Goal: Task Accomplishment & Management: Complete application form

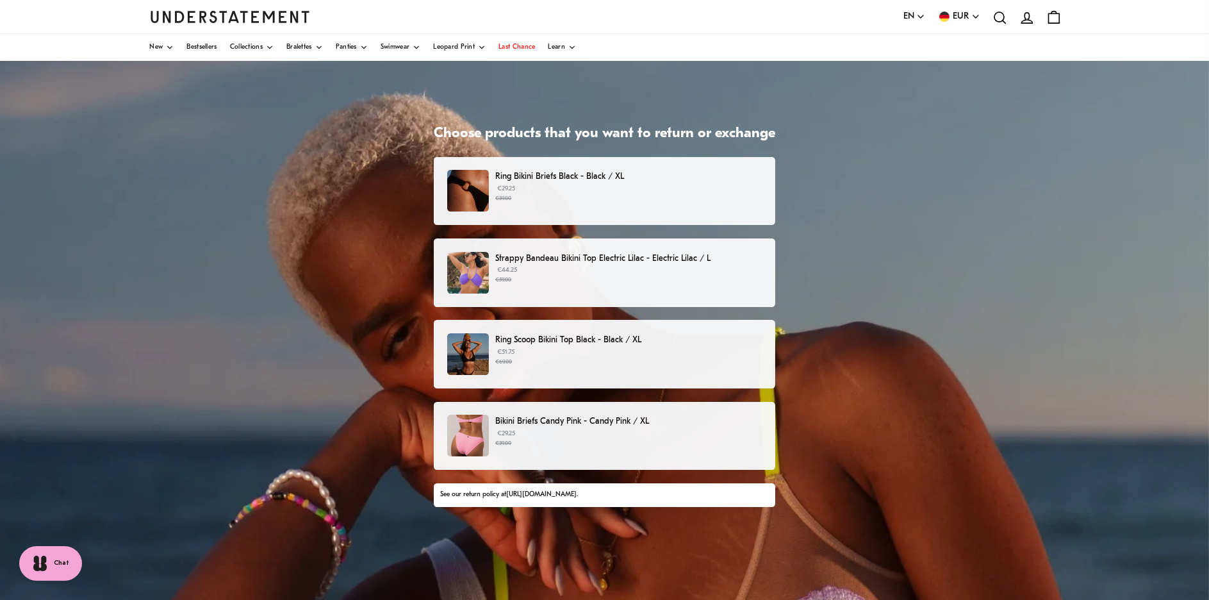
click at [515, 181] on p "Ring Bikini Briefs Black - Black / XL" at bounding box center [628, 176] width 267 height 13
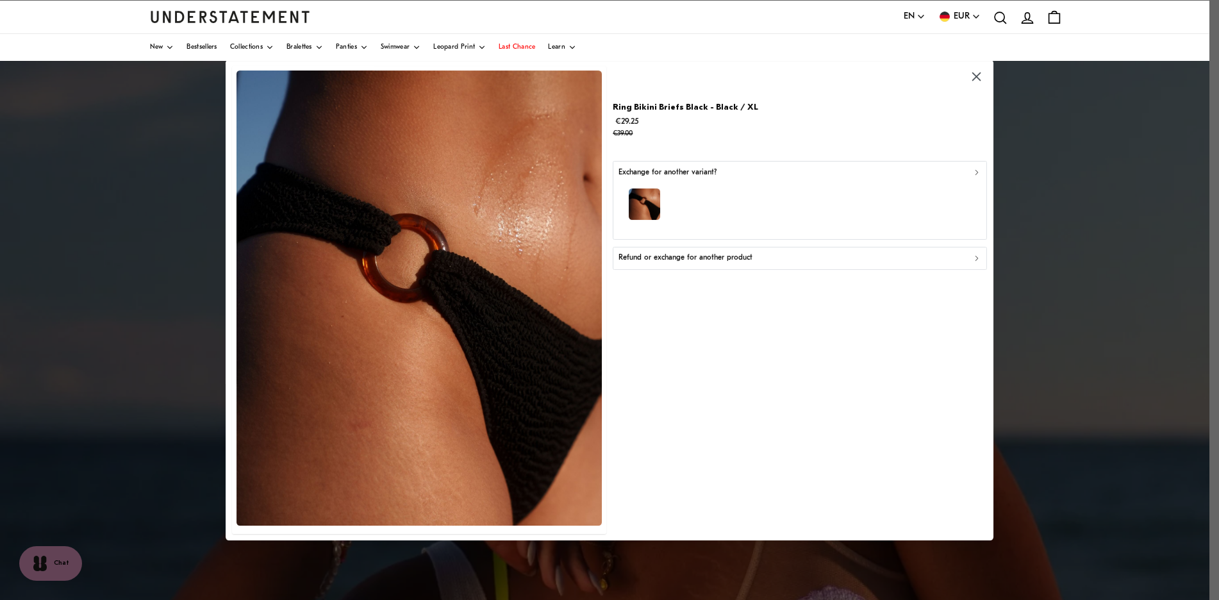
click at [647, 261] on p "Refund or exchange for another product" at bounding box center [686, 258] width 134 height 12
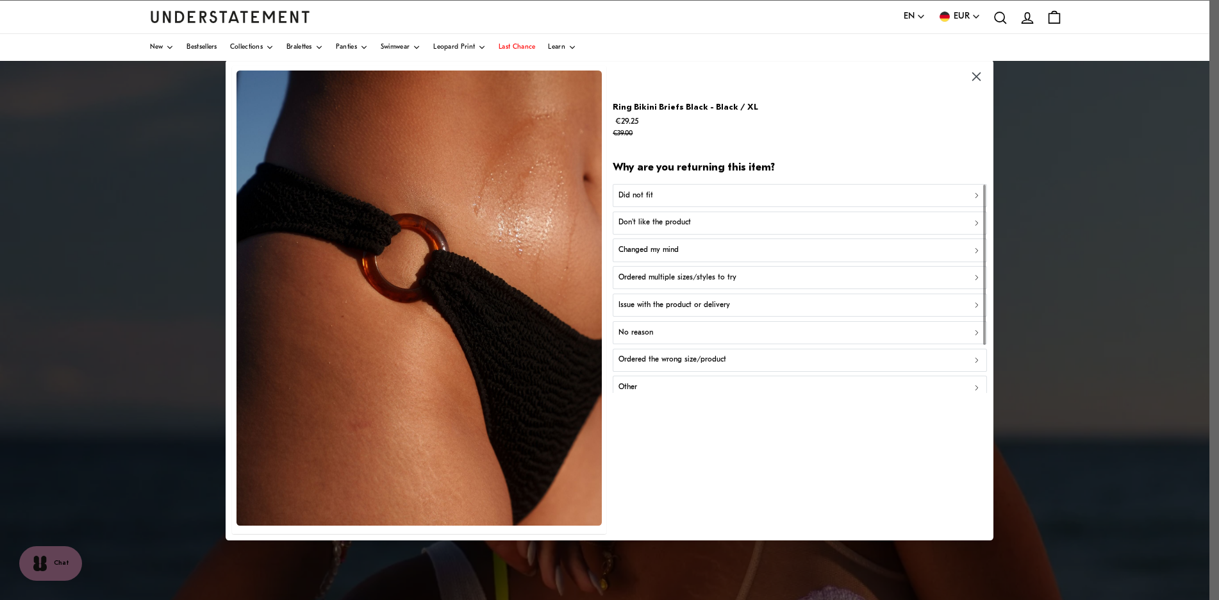
click at [645, 196] on p "Did not fit" at bounding box center [636, 195] width 35 height 12
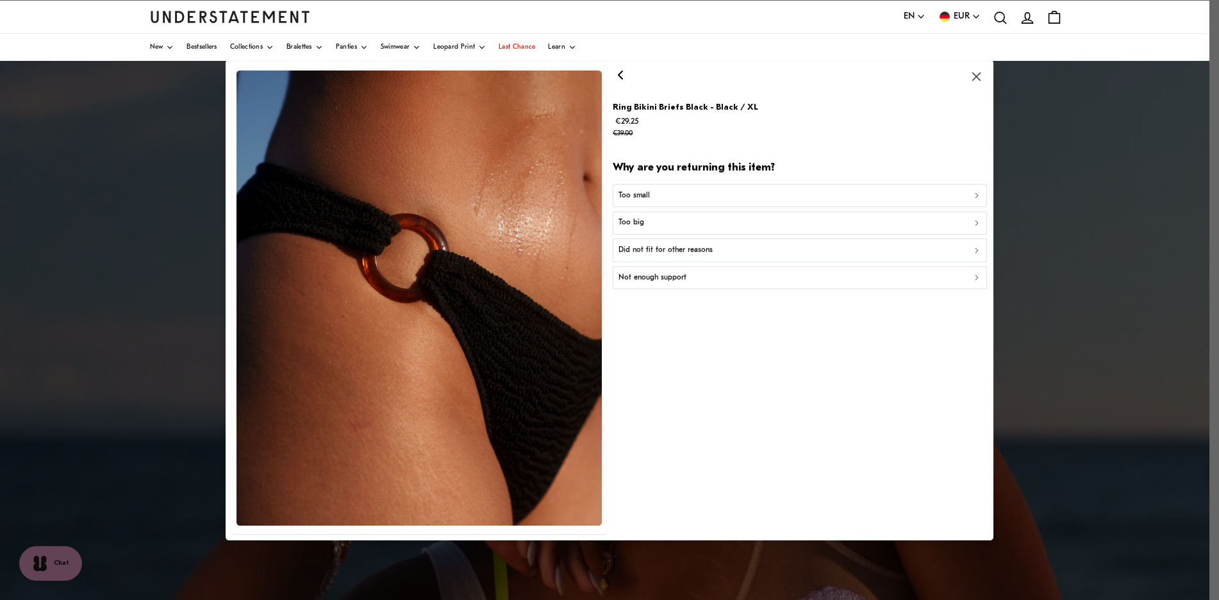
click at [665, 220] on div "Too big" at bounding box center [800, 223] width 363 height 12
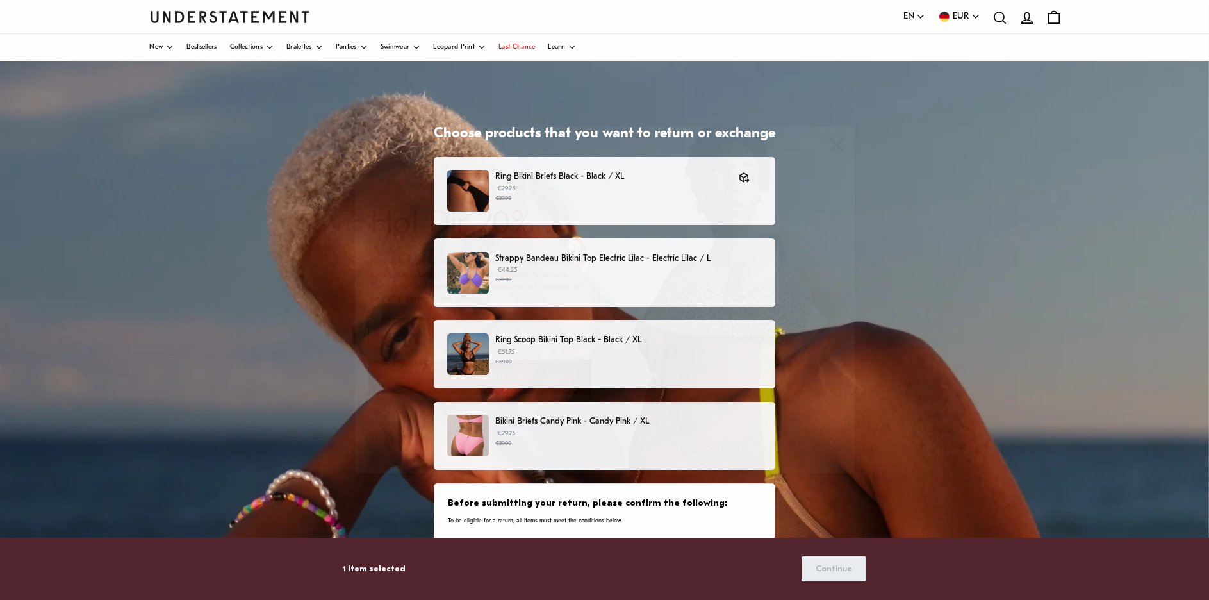
click at [539, 356] on body "Diese Website verwendet Cookies, um dir das beste Erlebnis zu bieten. Mehr erfa…" at bounding box center [604, 356] width 1209 height 712
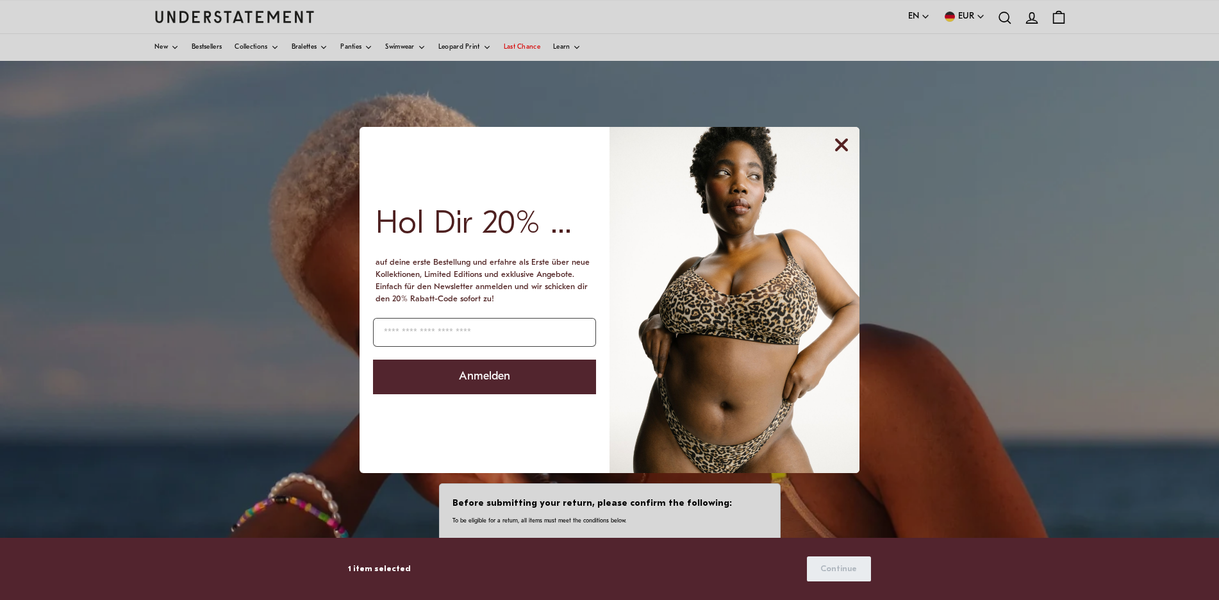
click at [833, 145] on circle "Close dialog" at bounding box center [841, 145] width 24 height 24
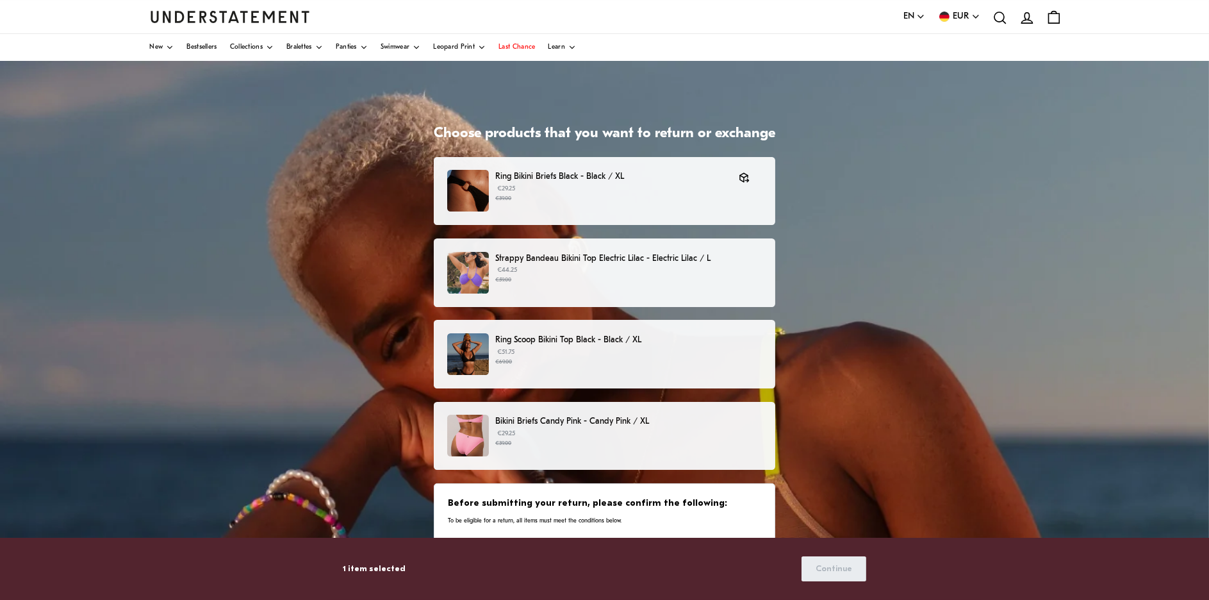
click at [586, 365] on small "€69.00" at bounding box center [628, 362] width 267 height 9
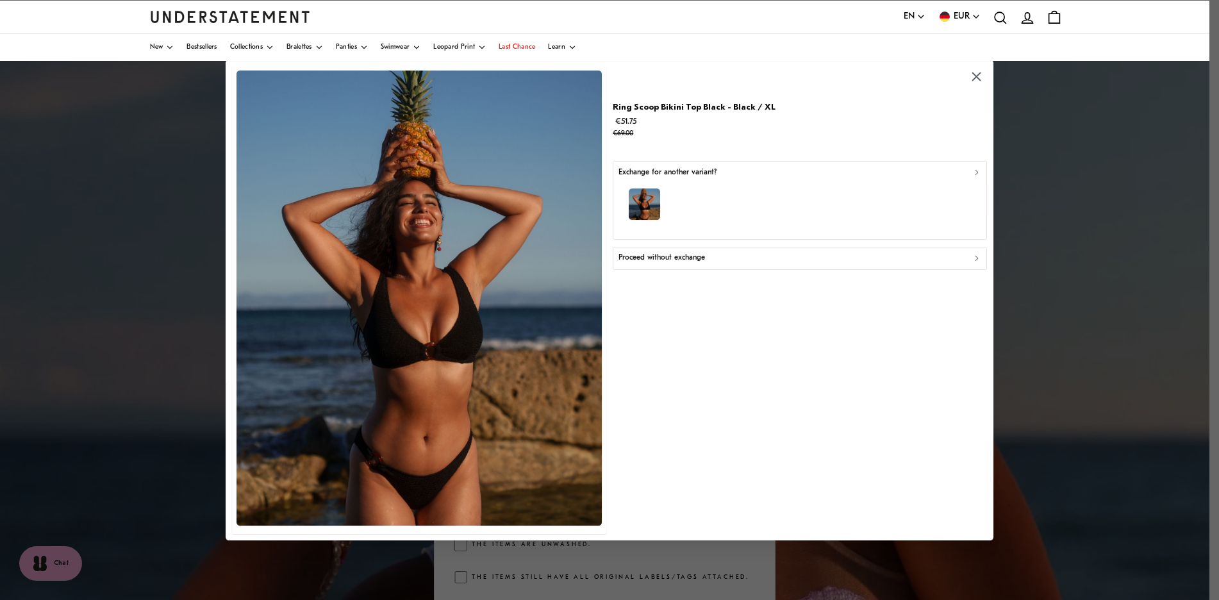
click at [683, 256] on p "Proceed without exchange" at bounding box center [662, 258] width 87 height 12
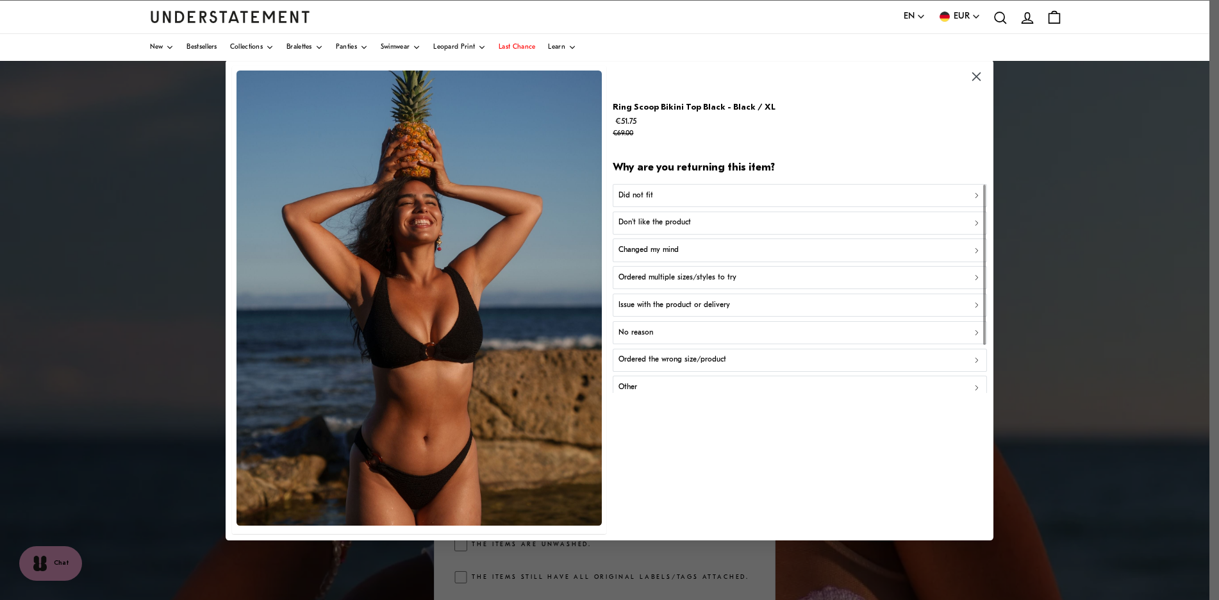
click at [661, 199] on div "Did not fit" at bounding box center [800, 195] width 363 height 12
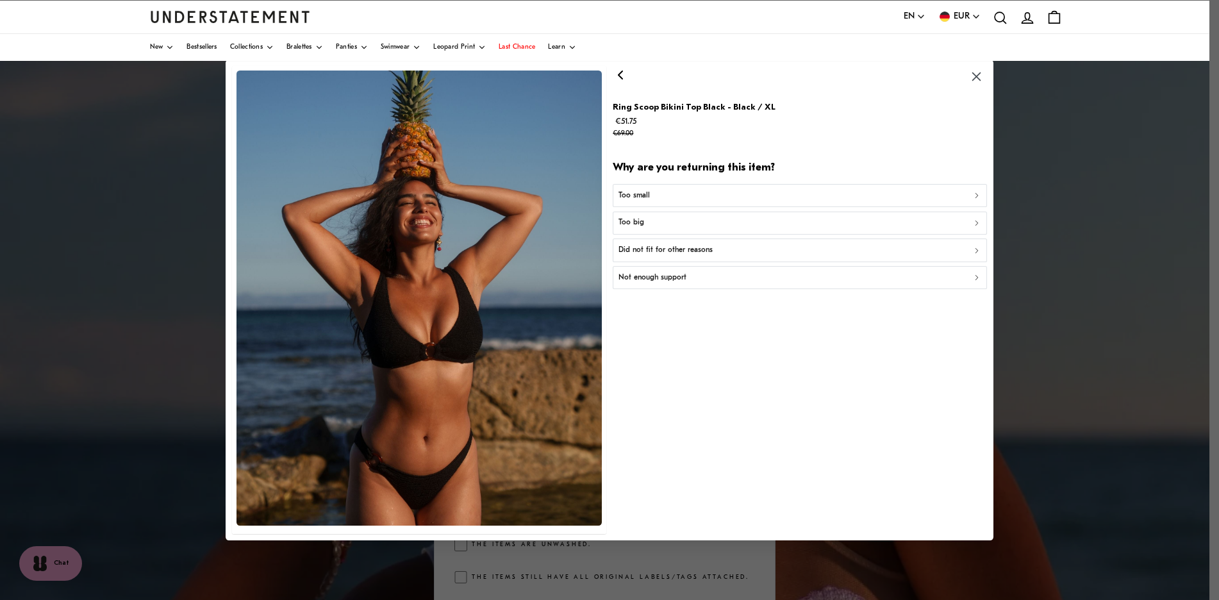
click at [653, 221] on div "Too big" at bounding box center [800, 223] width 363 height 12
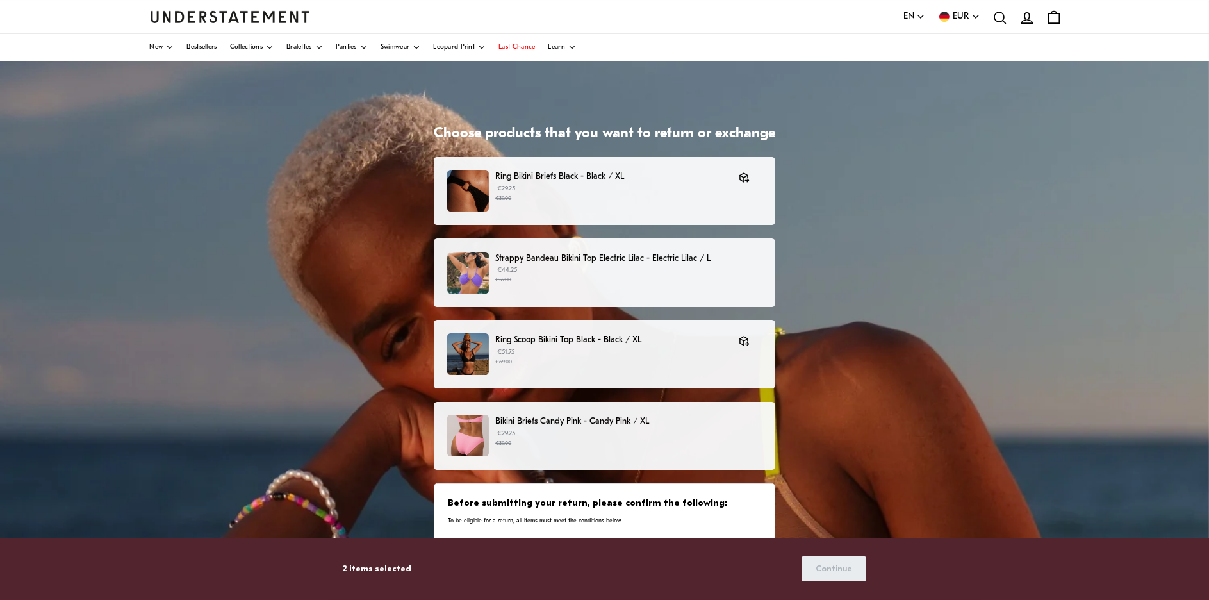
scroll to position [64, 0]
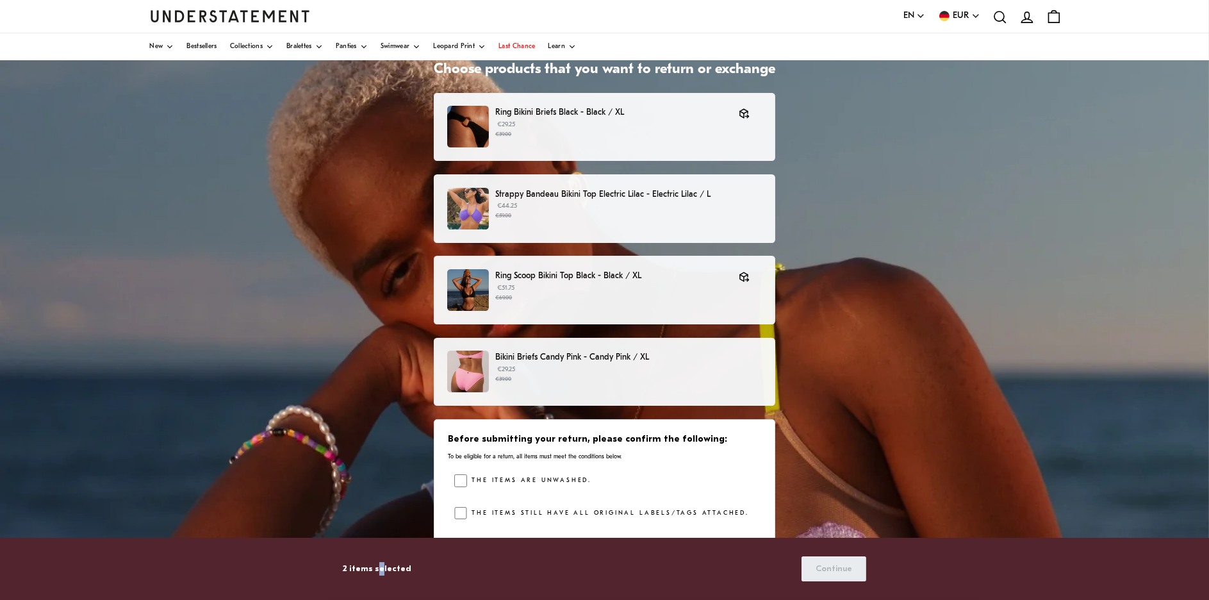
click at [377, 569] on p "2 items selected" at bounding box center [377, 568] width 69 height 13
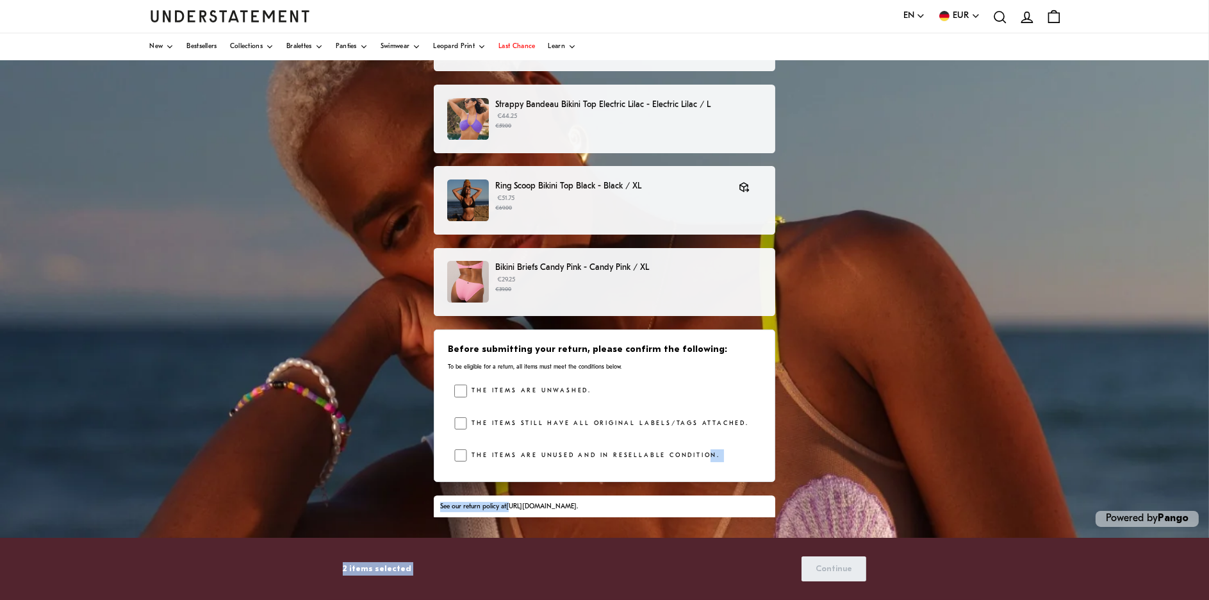
scroll to position [44, 0]
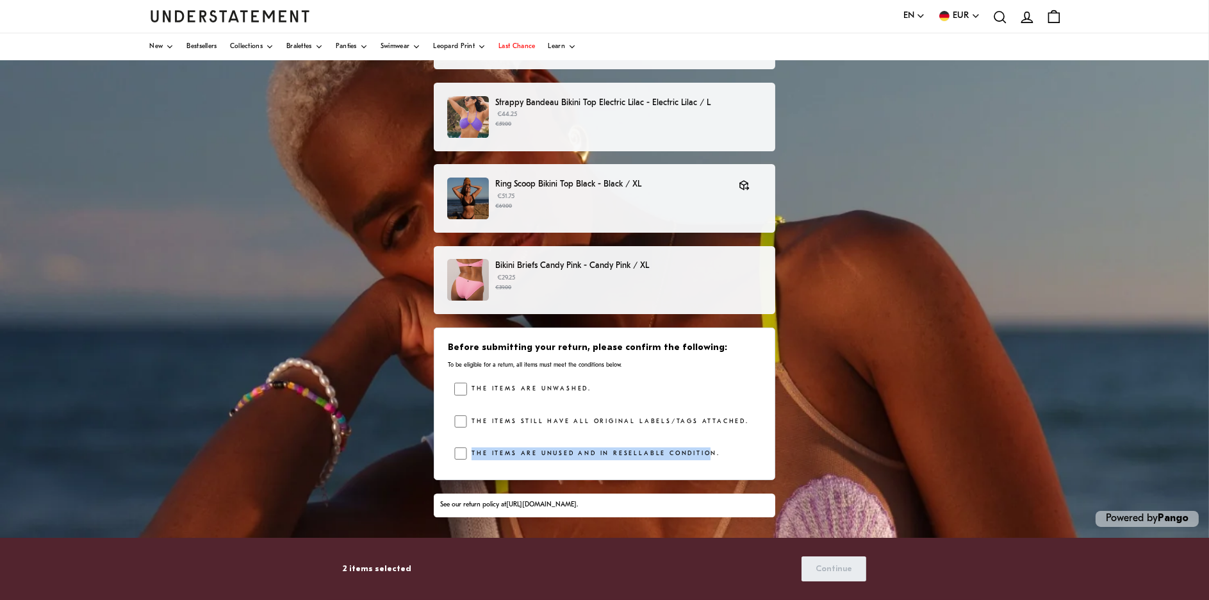
drag, startPoint x: 703, startPoint y: 497, endPoint x: 470, endPoint y: 460, distance: 235.7
click at [470, 460] on div "The items are unused and in resellable condition." at bounding box center [593, 456] width 253 height 19
click at [454, 383] on div "Before submitting your return, please confirm the following: To be eligible for…" at bounding box center [605, 404] width 342 height 153
click at [833, 555] on div "2 items selected Continue" at bounding box center [604, 568] width 523 height 33
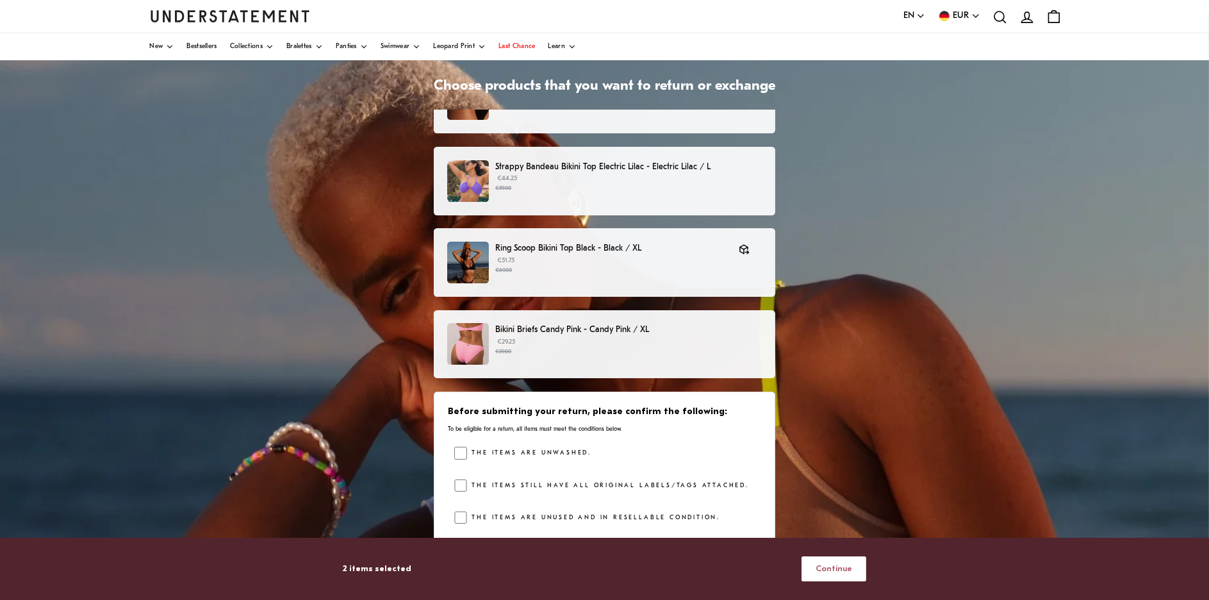
scroll to position [112, 0]
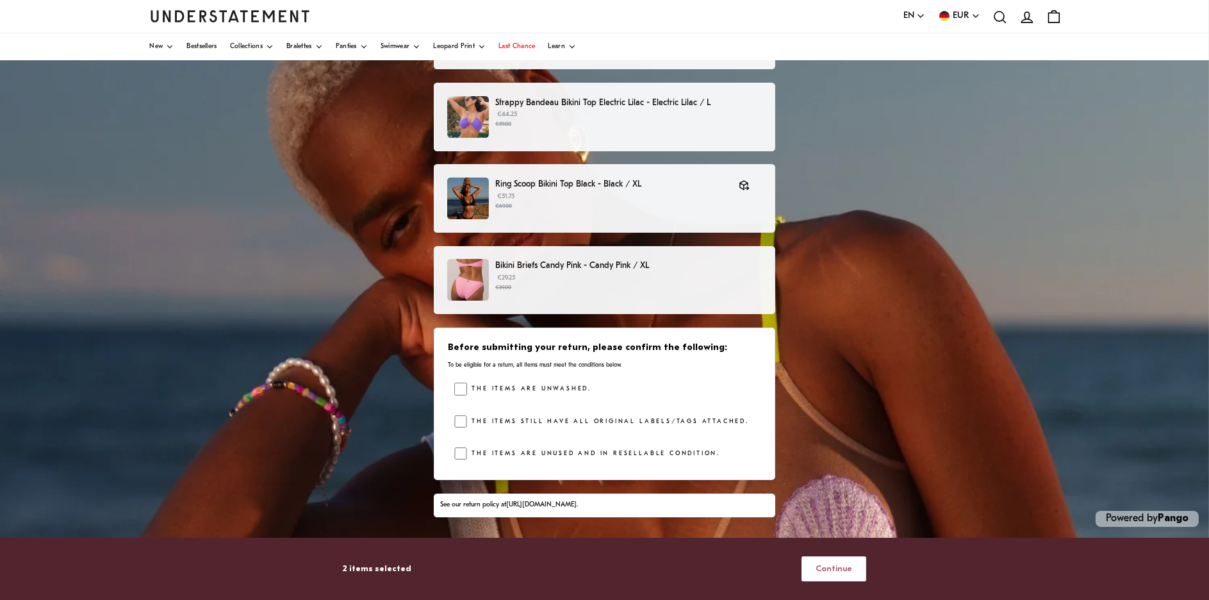
click at [847, 573] on span "Continue" at bounding box center [834, 569] width 37 height 24
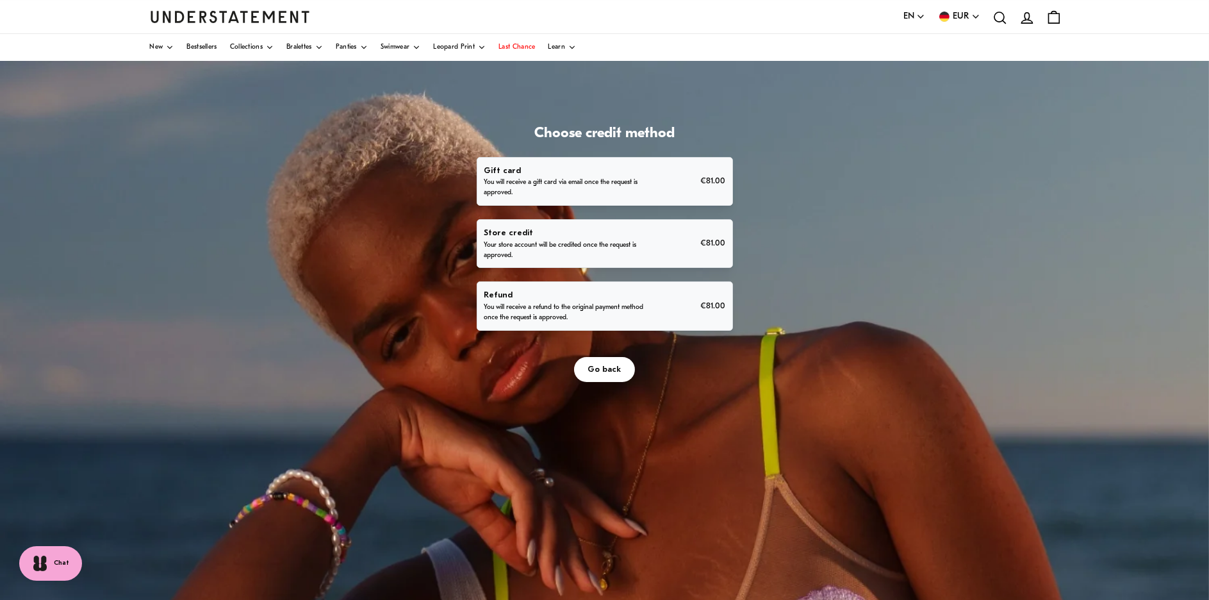
click at [559, 313] on p "You will receive a refund to the original payment method once the request is ap…" at bounding box center [565, 313] width 163 height 21
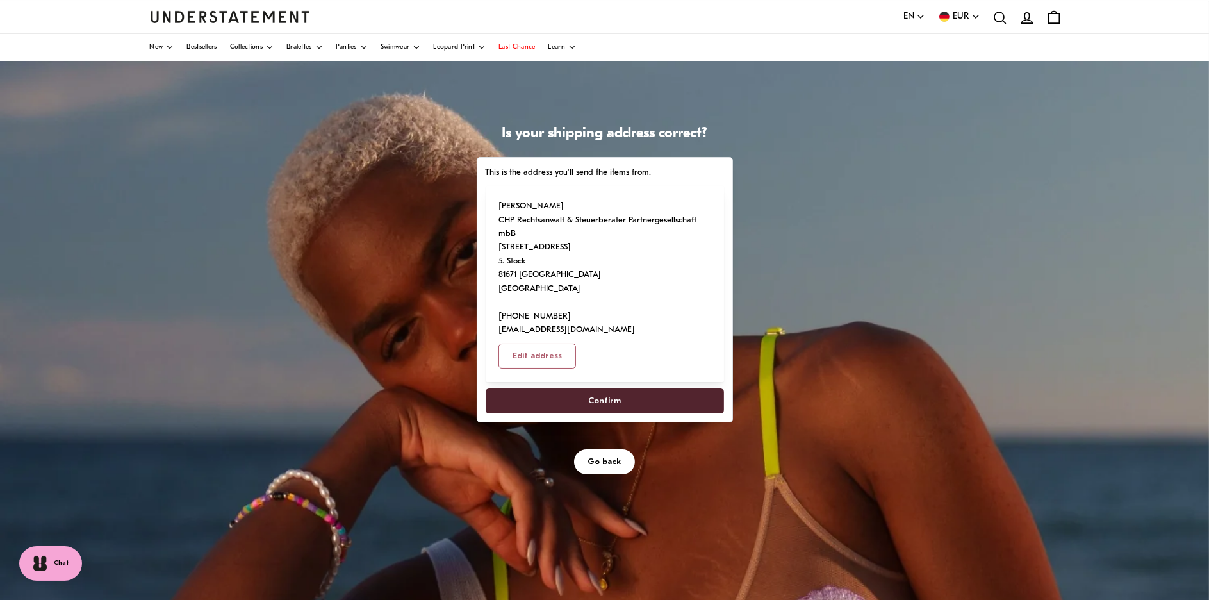
click at [625, 401] on span "Confirm" at bounding box center [604, 401] width 210 height 24
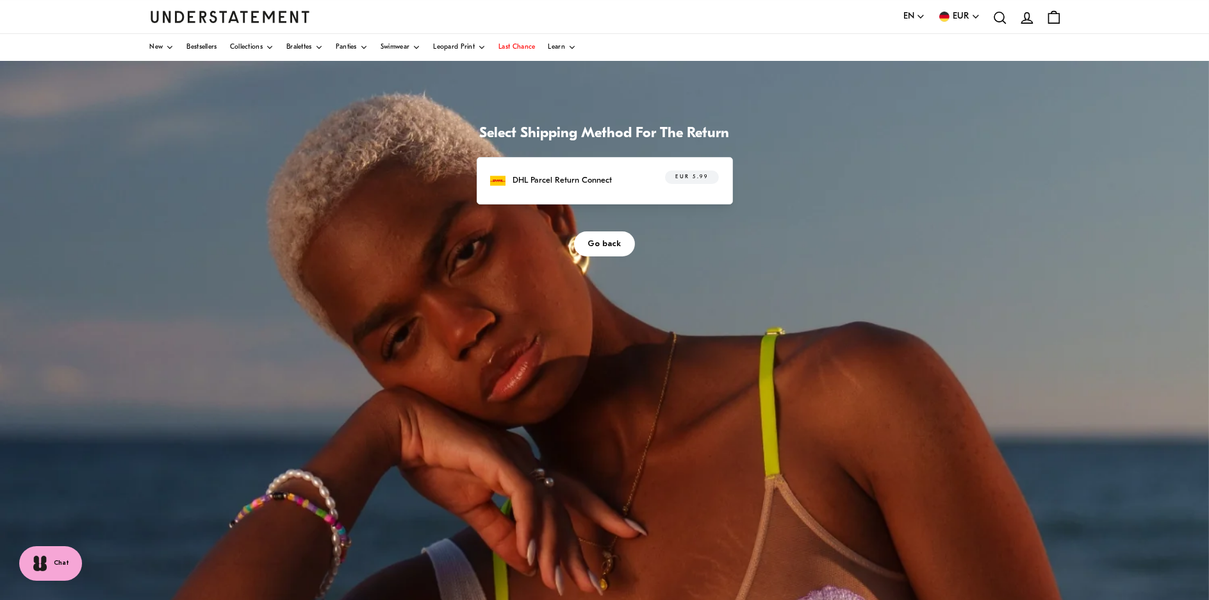
click at [589, 181] on p "DHL Parcel Return Connect" at bounding box center [562, 180] width 99 height 13
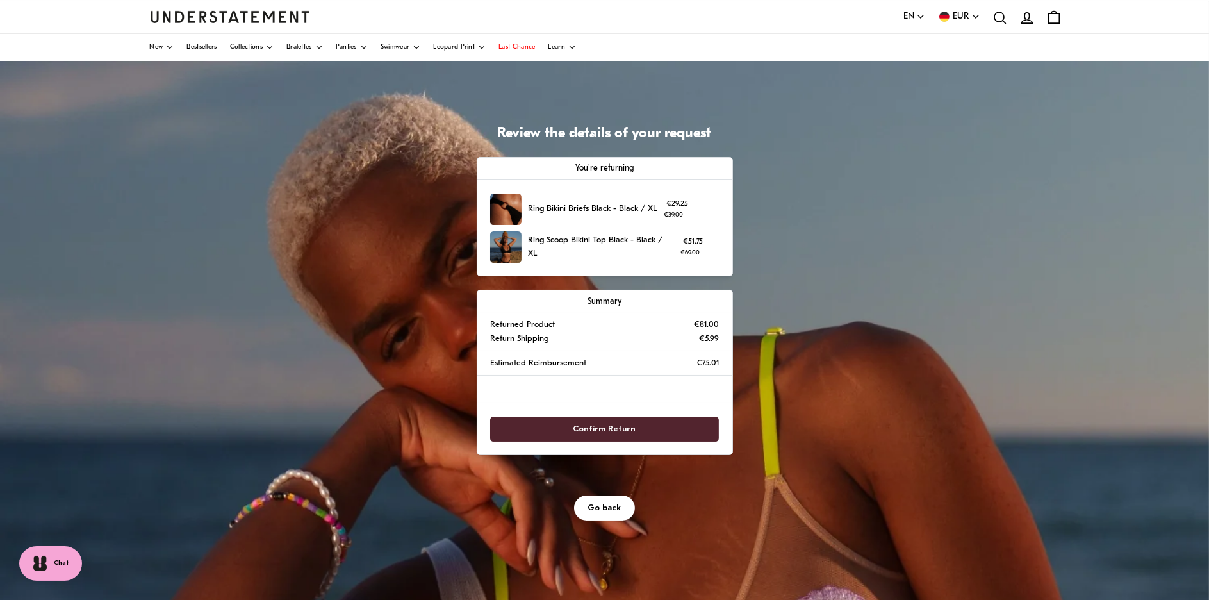
click at [621, 431] on span "Confirm Return" at bounding box center [605, 429] width 63 height 24
